Goal: Find specific page/section: Find specific page/section

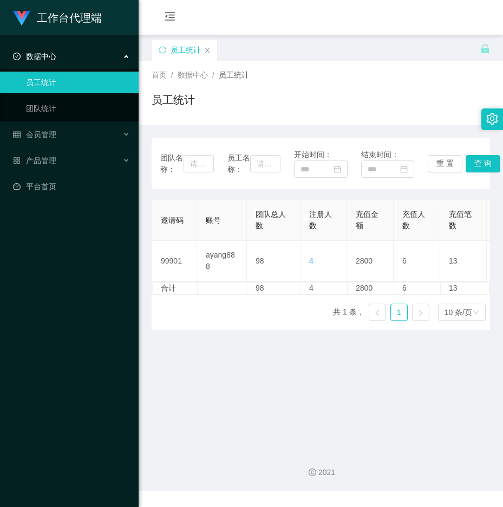
click at [46, 60] on span "数据中心" at bounding box center [34, 56] width 43 height 9
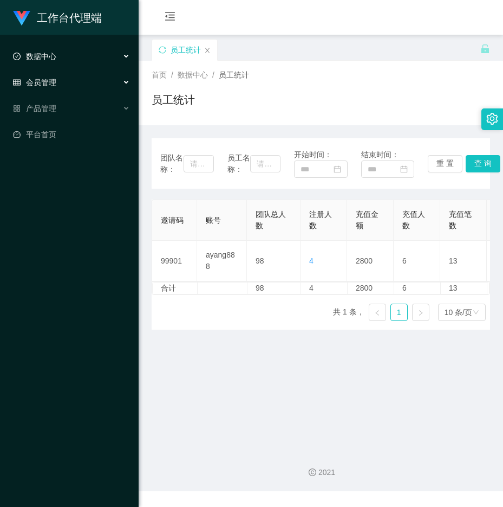
click at [46, 79] on span "会员管理" at bounding box center [34, 82] width 43 height 9
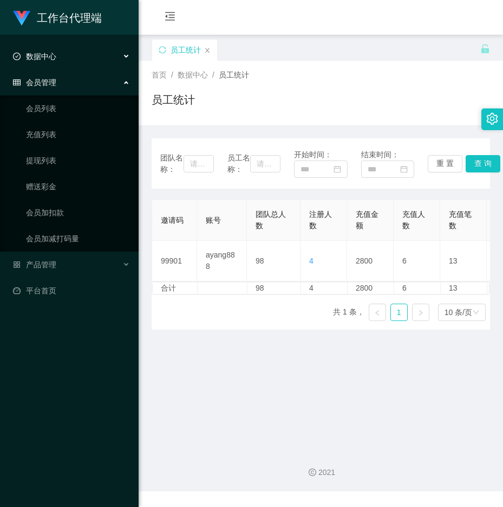
click at [45, 58] on span "数据中心" at bounding box center [34, 56] width 43 height 9
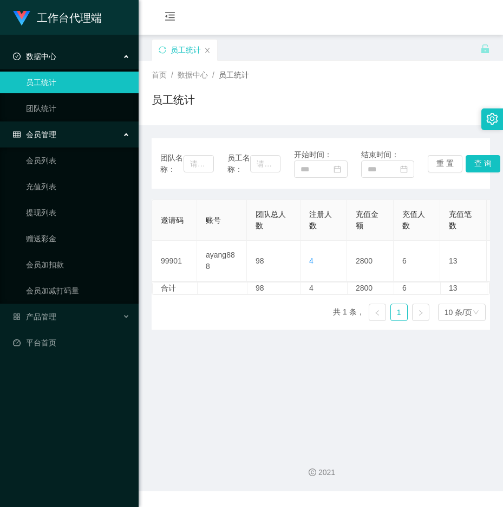
click at [46, 78] on link "员工统计" at bounding box center [78, 83] width 104 height 22
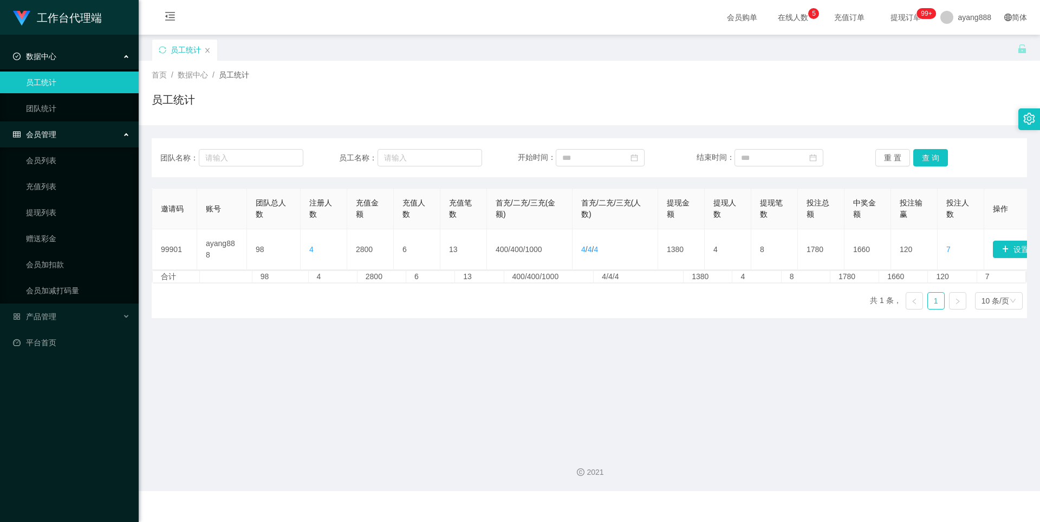
click at [48, 55] on span "数据中心" at bounding box center [34, 56] width 43 height 9
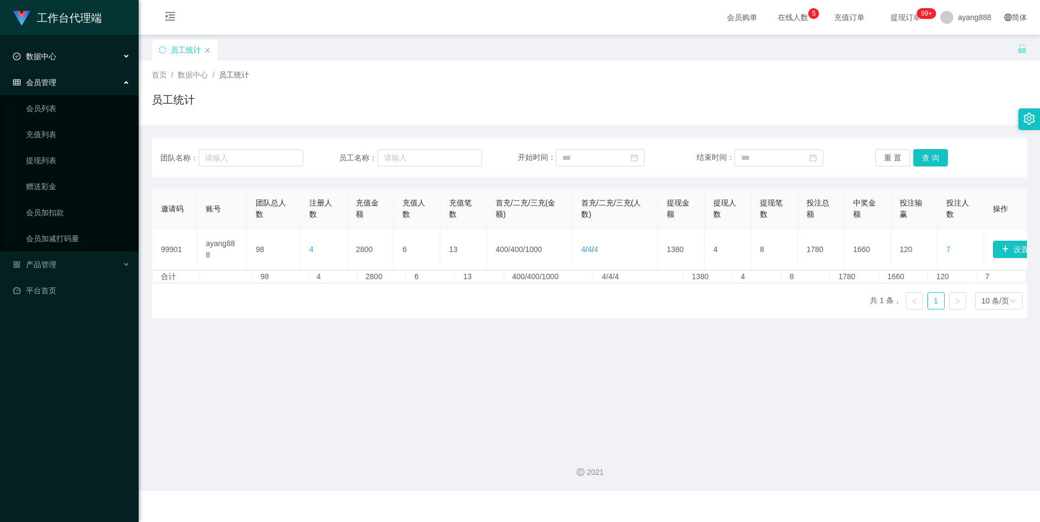
click at [48, 55] on span "数据中心" at bounding box center [34, 56] width 43 height 9
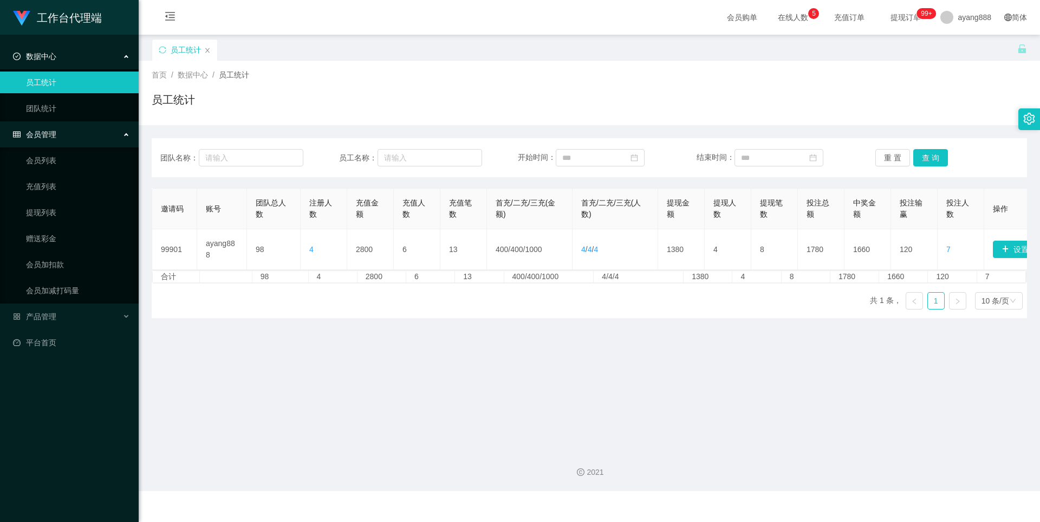
click at [53, 86] on link "员工统计" at bounding box center [78, 83] width 104 height 22
click at [40, 119] on link "团队统计" at bounding box center [78, 109] width 104 height 22
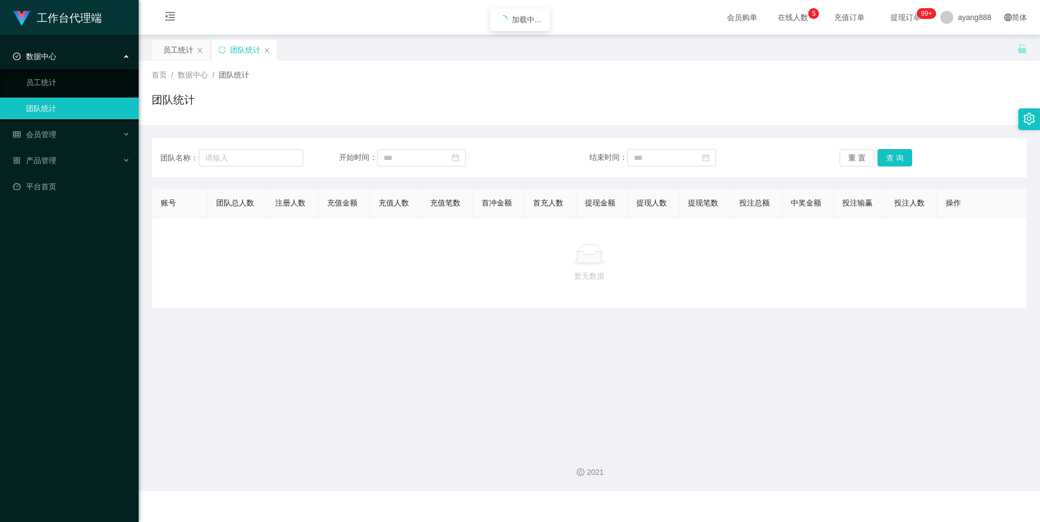
click at [235, 201] on span "团队总人数" at bounding box center [235, 202] width 38 height 9
click at [282, 206] on span "注册人数" at bounding box center [290, 202] width 30 height 9
